Goal: Answer question/provide support

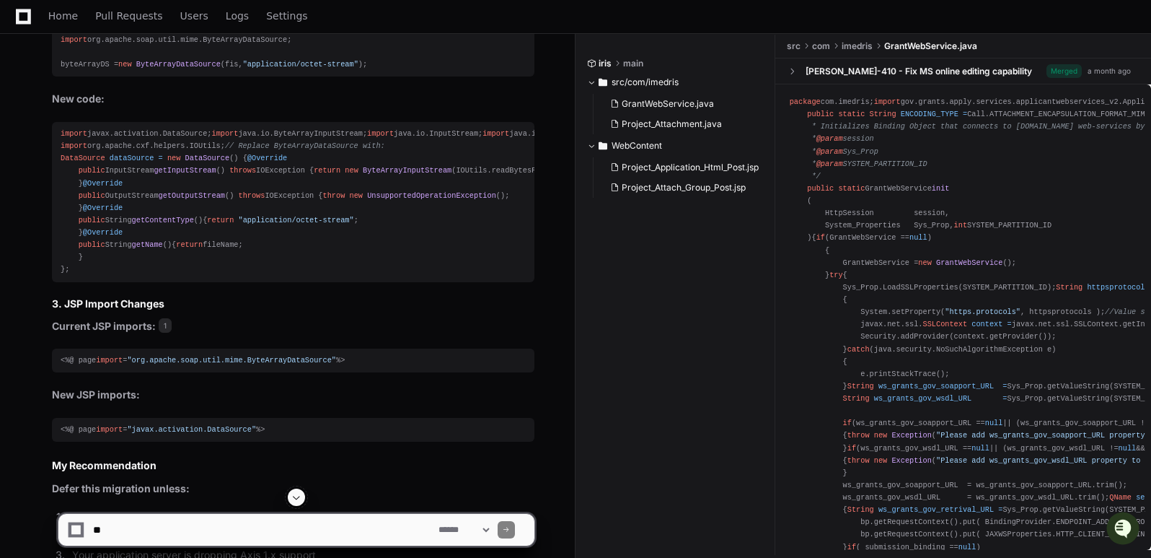
scroll to position [3604, 0]
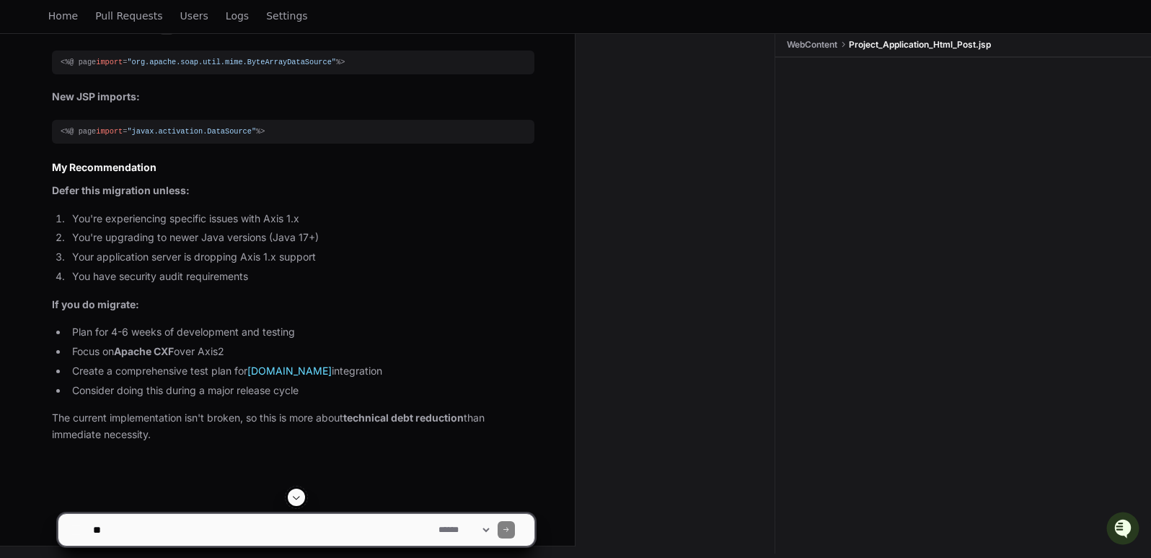
scroll to position [4289, 0]
click at [140, 523] on textarea at bounding box center [263, 530] width 346 height 32
paste textarea "**********"
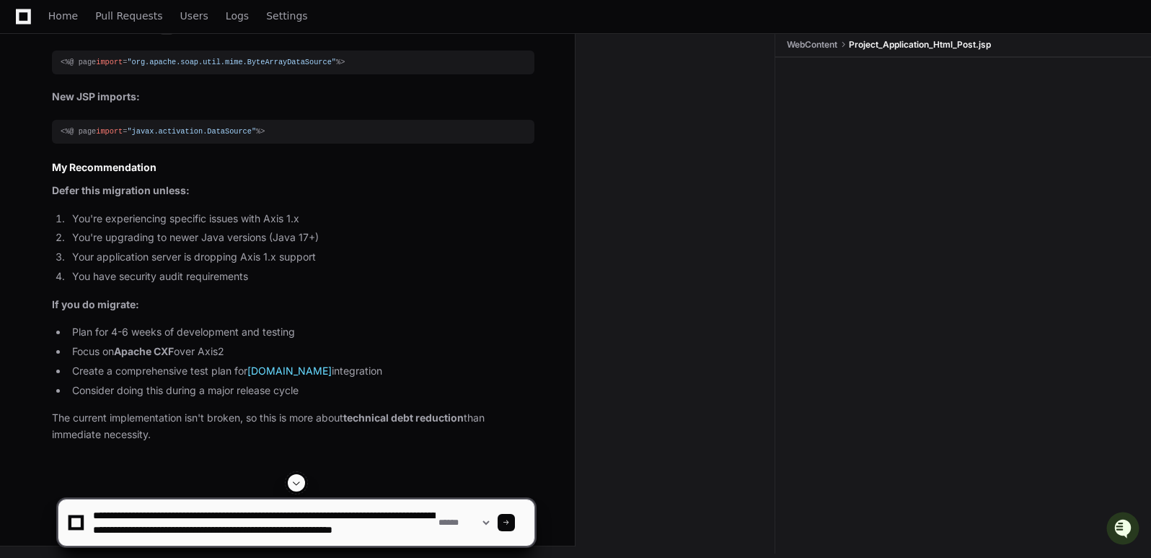
scroll to position [0, 0]
drag, startPoint x: 191, startPoint y: 512, endPoint x: 123, endPoint y: 512, distance: 68.5
click at [123, 512] on textarea at bounding box center [263, 522] width 346 height 46
click at [194, 514] on textarea at bounding box center [263, 522] width 346 height 46
click at [133, 511] on textarea at bounding box center [263, 522] width 346 height 46
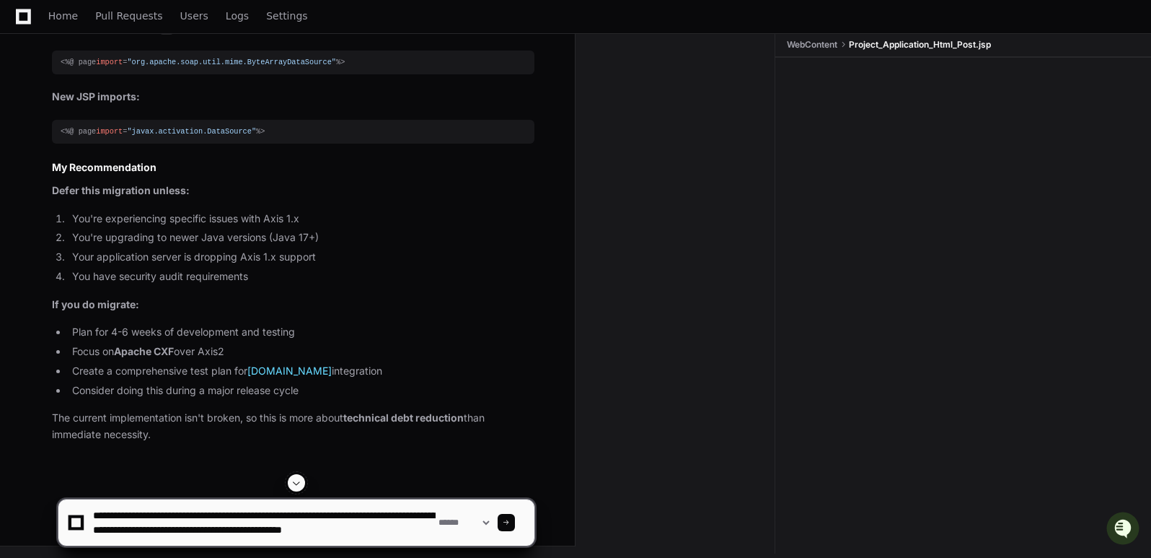
click at [167, 512] on textarea at bounding box center [263, 522] width 346 height 46
click at [212, 516] on textarea at bounding box center [263, 522] width 346 height 46
drag, startPoint x: 175, startPoint y: 532, endPoint x: 124, endPoint y: 527, distance: 51.5
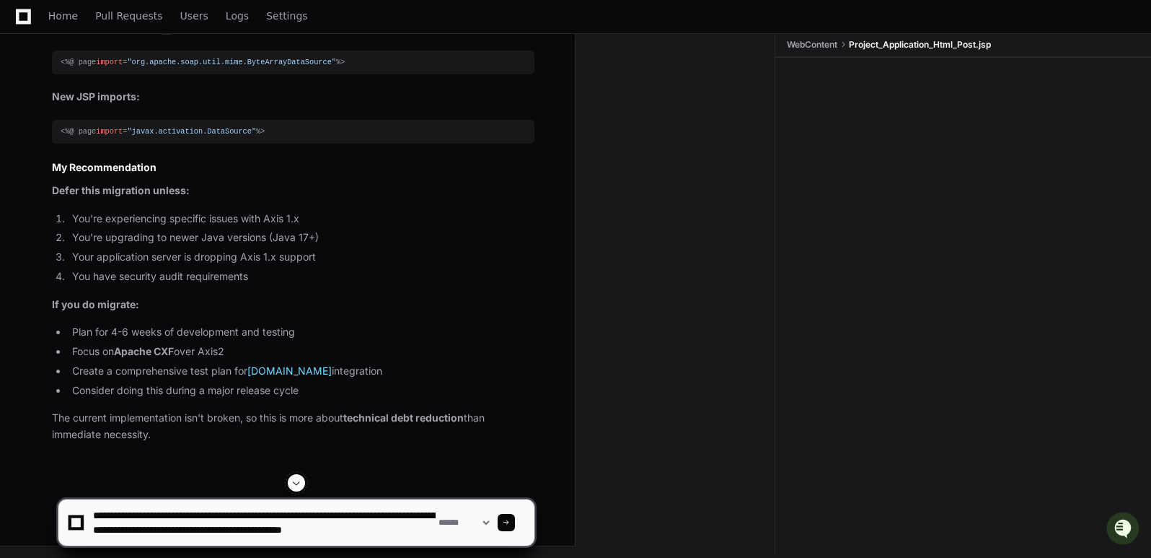
click at [124, 527] on textarea at bounding box center [263, 522] width 346 height 46
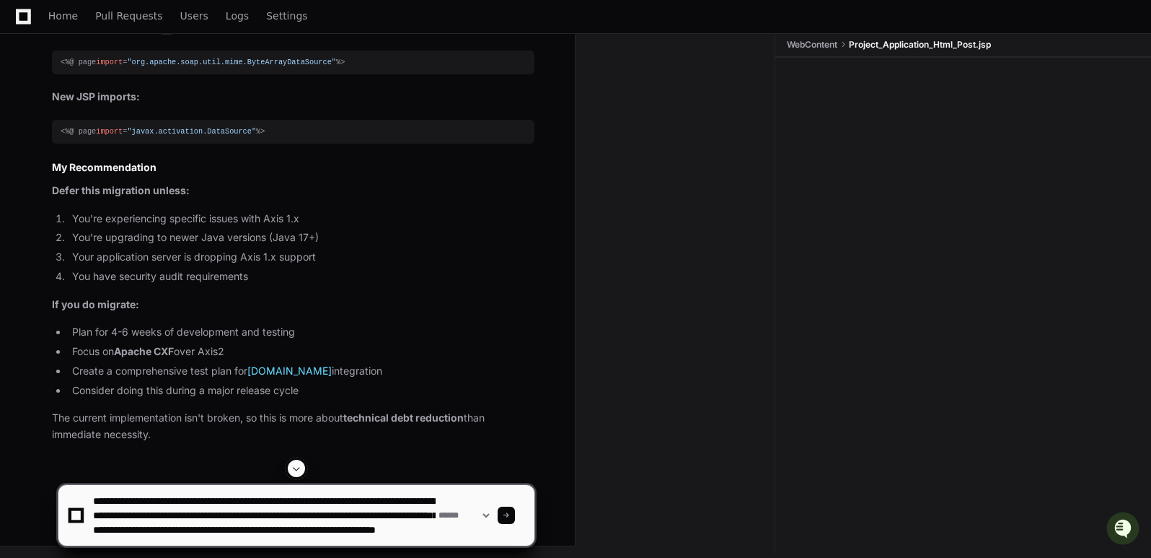
scroll to position [19, 0]
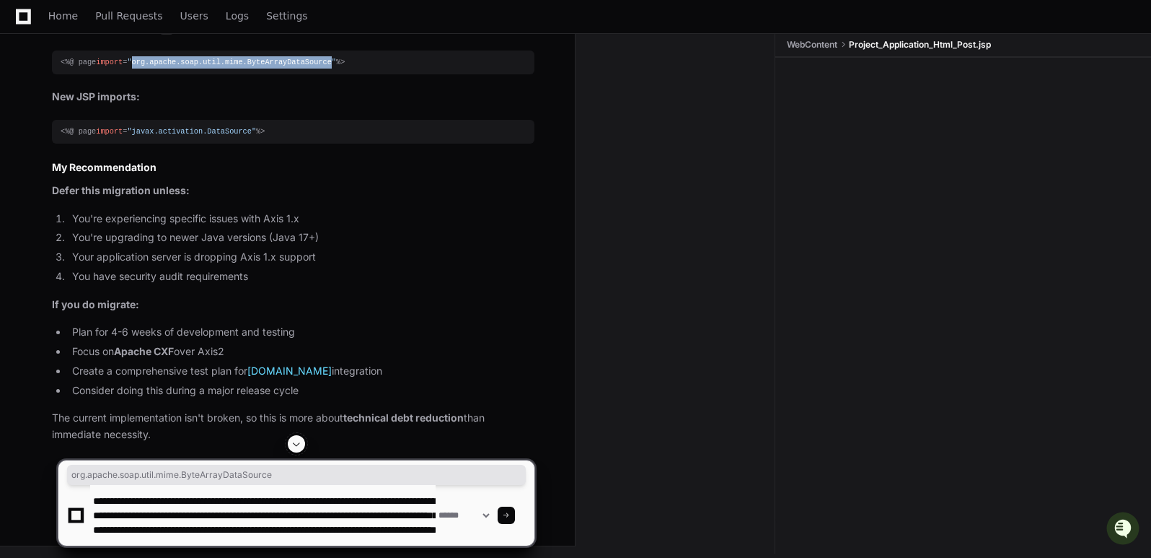
drag, startPoint x: 129, startPoint y: 105, endPoint x: 315, endPoint y: 113, distance: 186.3
click at [315, 74] on pre "<%@ page import = "org.apache.soap.util.mime.ByteArrayDataSource" %>" at bounding box center [293, 63] width 483 height 24
copy span "org.apache.soap.util.mime.ByteArrayDataSource"
click at [359, 534] on textarea at bounding box center [263, 515] width 346 height 61
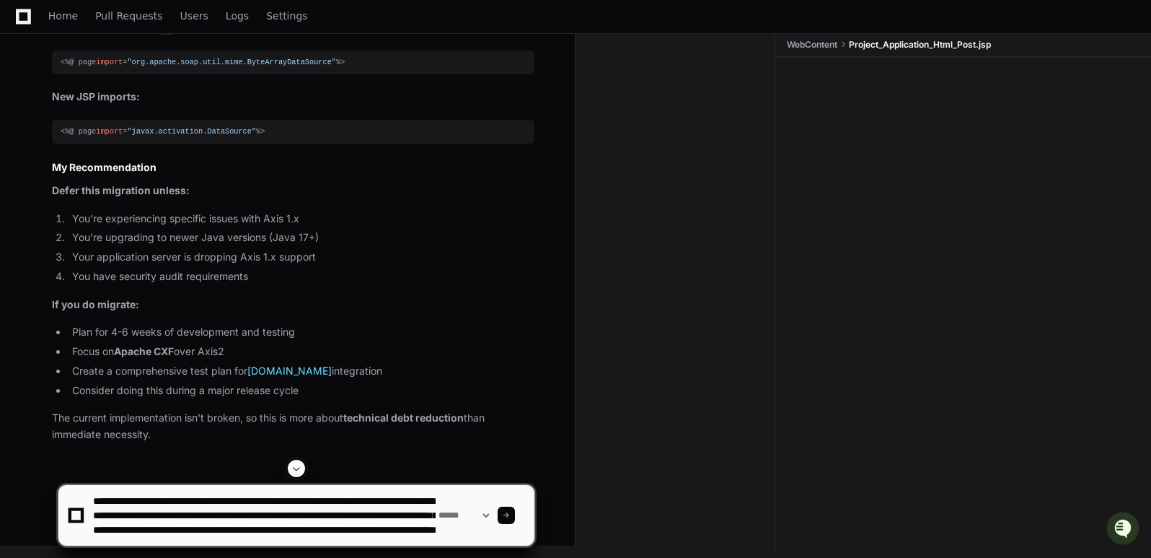
click at [215, 531] on textarea at bounding box center [263, 515] width 346 height 61
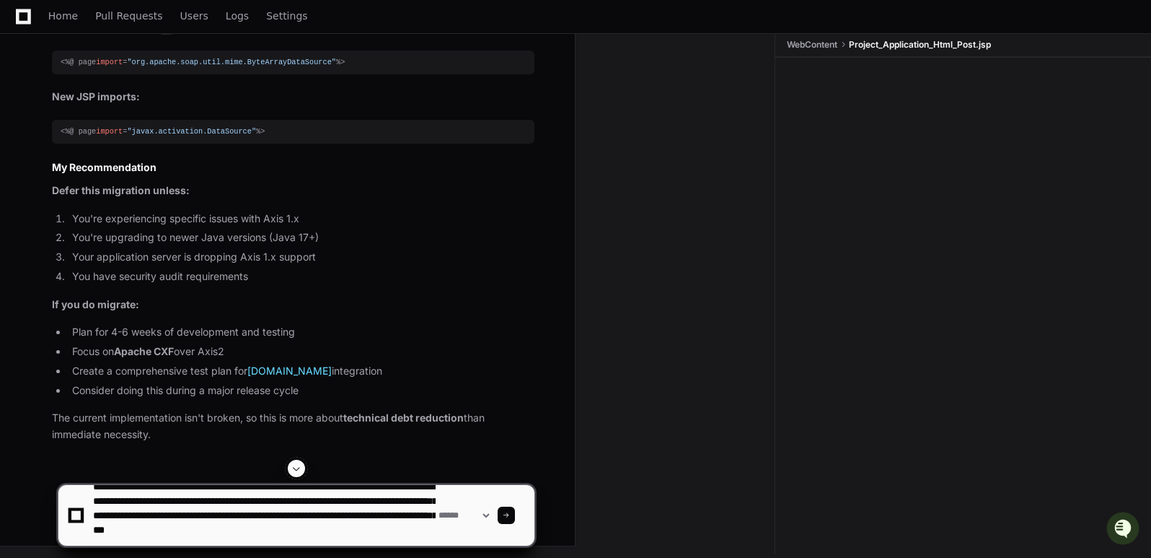
paste textarea "**********"
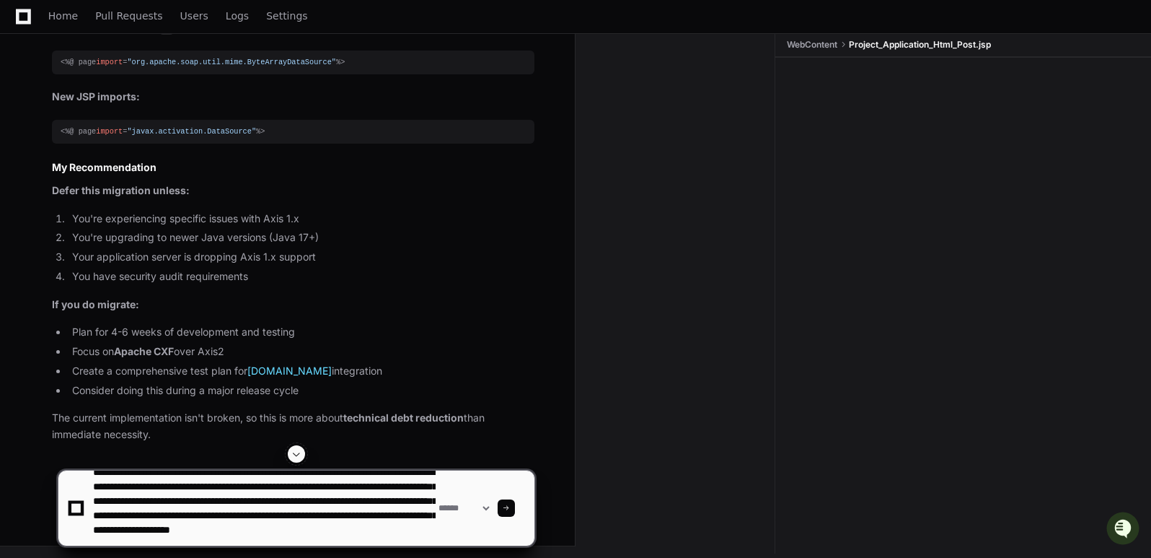
paste textarea "**********"
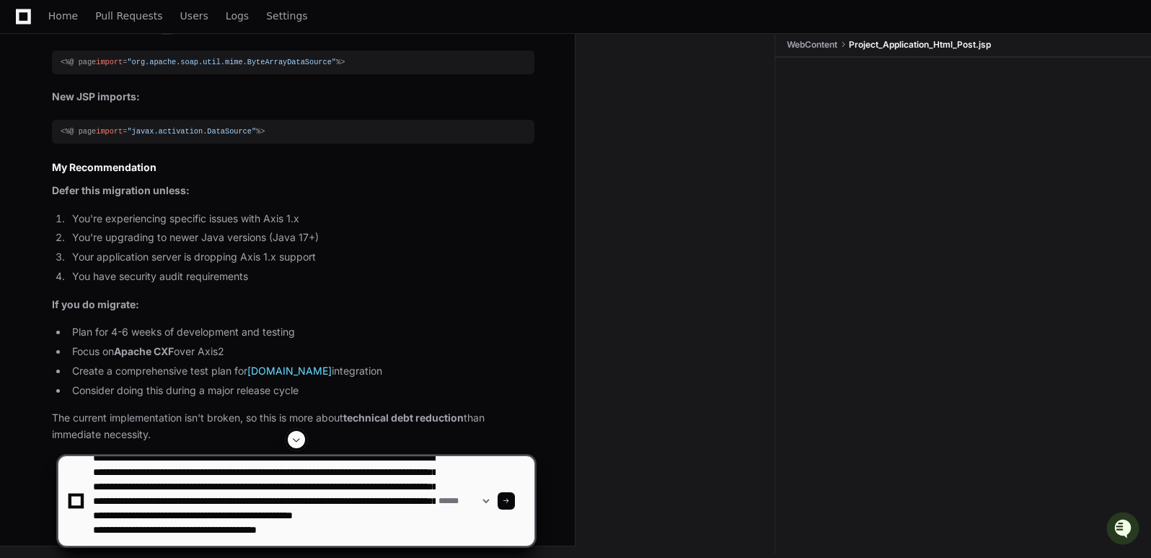
scroll to position [43, 0]
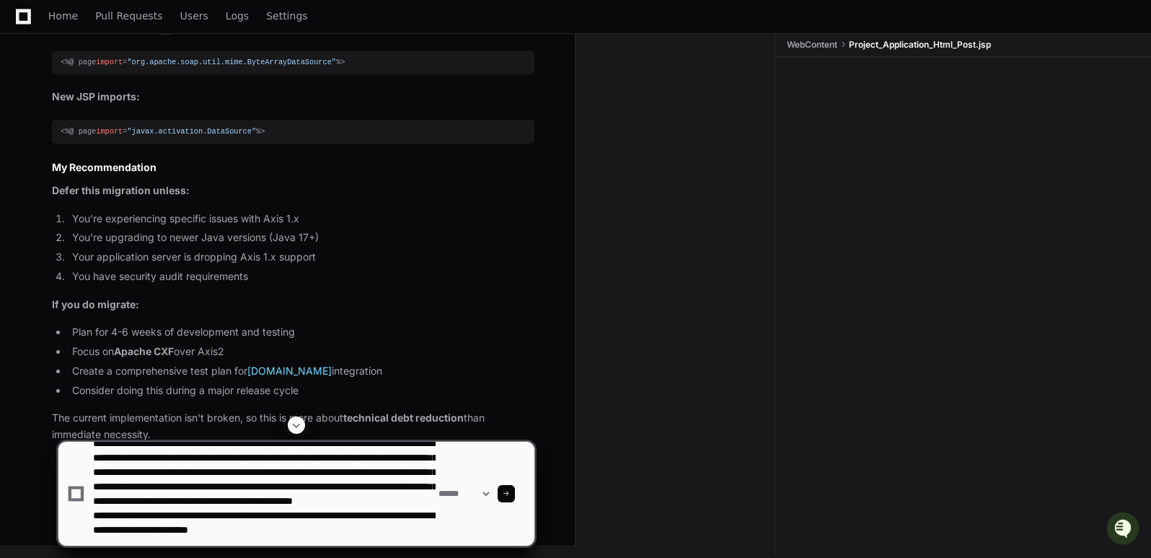
click at [322, 488] on textarea at bounding box center [263, 494] width 346 height 104
click at [349, 519] on textarea at bounding box center [263, 494] width 346 height 104
click at [343, 530] on textarea at bounding box center [263, 494] width 346 height 104
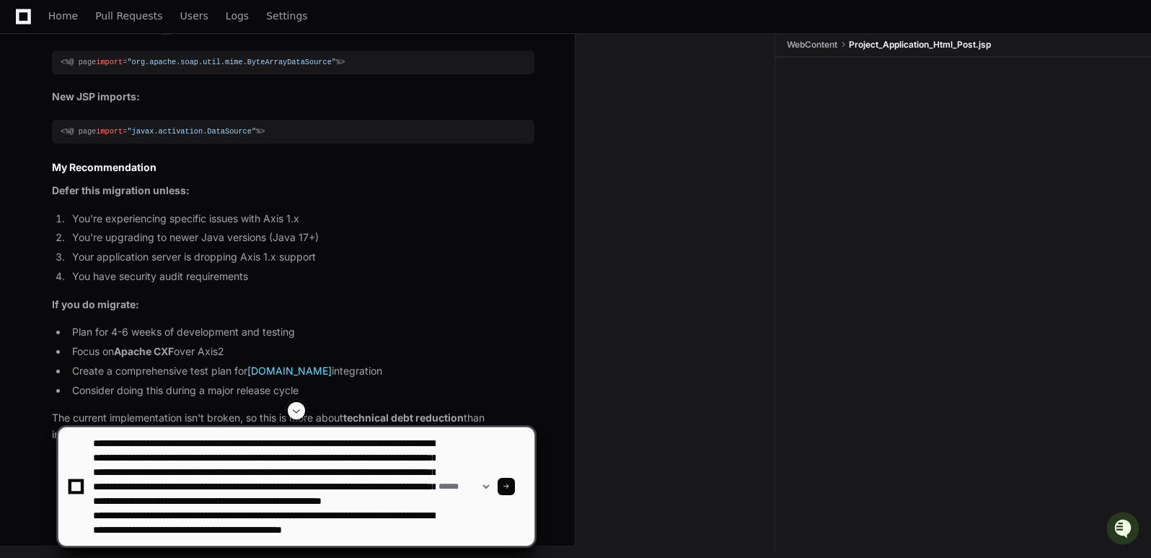
type textarea "**********"
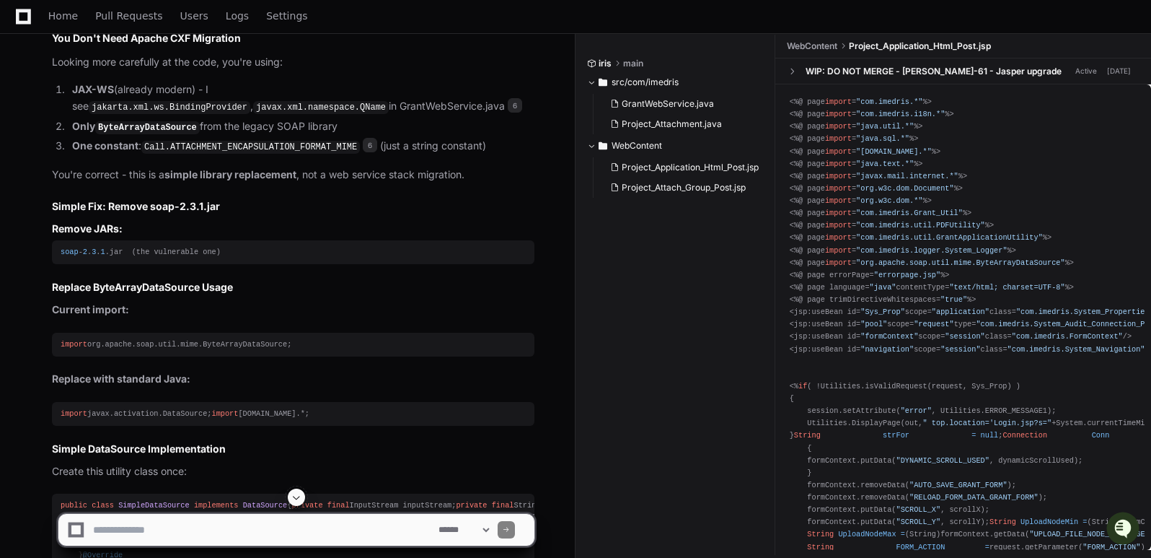
scroll to position [4672, 0]
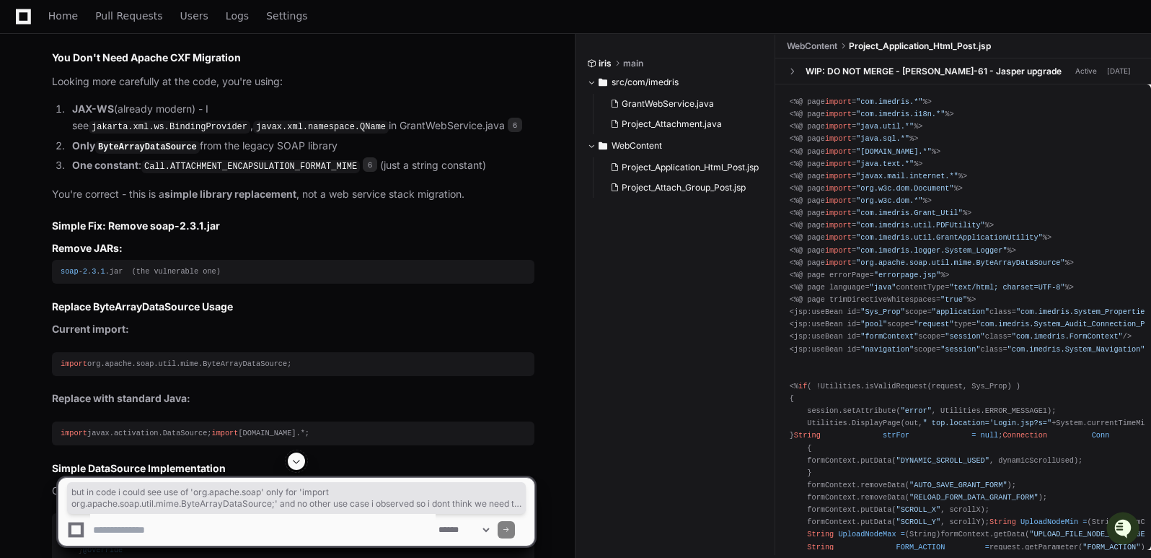
drag, startPoint x: 55, startPoint y: 184, endPoint x: 246, endPoint y: 286, distance: 216.6
copy p "but in code i could see use of 'org.apache.soap' only for 'import org.apache.so…"
click at [288, 317] on div "PlayerZero now Thinking GrantWebService.java 6 Project_Attachment.java 9 You're…" at bounding box center [279, 547] width 512 height 1320
